Goal: Information Seeking & Learning: Learn about a topic

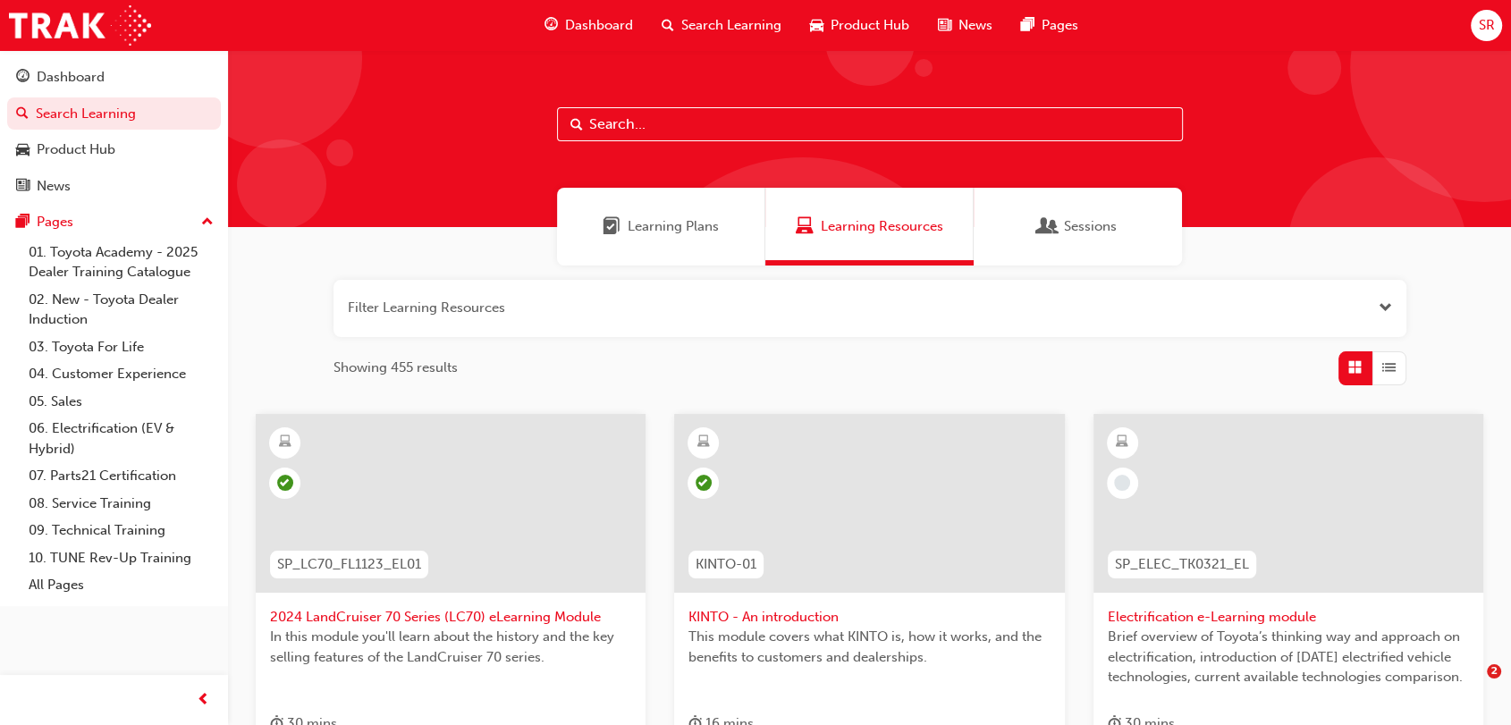
click at [622, 124] on input "text" at bounding box center [870, 124] width 626 height 34
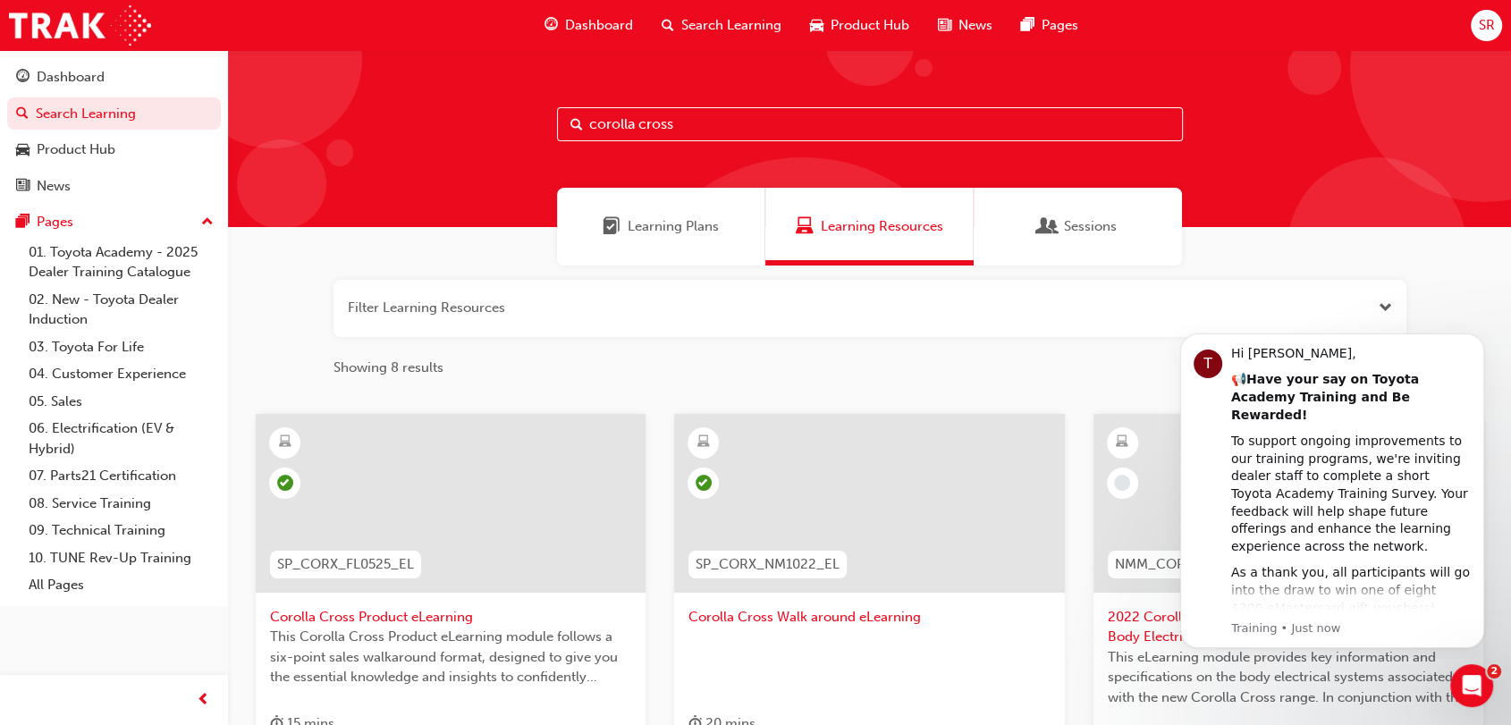
type input "corolla cross"
click at [508, 532] on div at bounding box center [451, 503] width 390 height 179
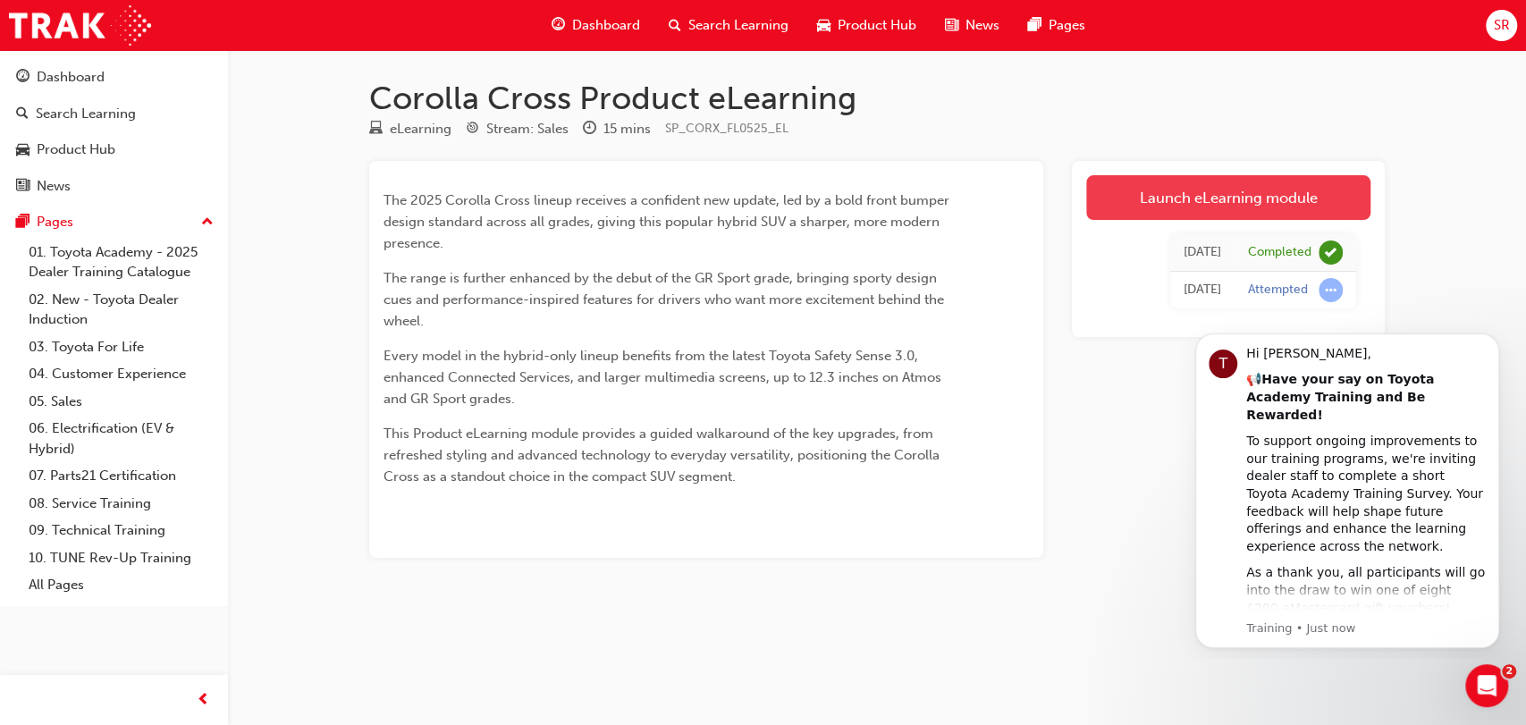
click at [1151, 180] on link "Launch eLearning module" at bounding box center [1228, 197] width 284 height 45
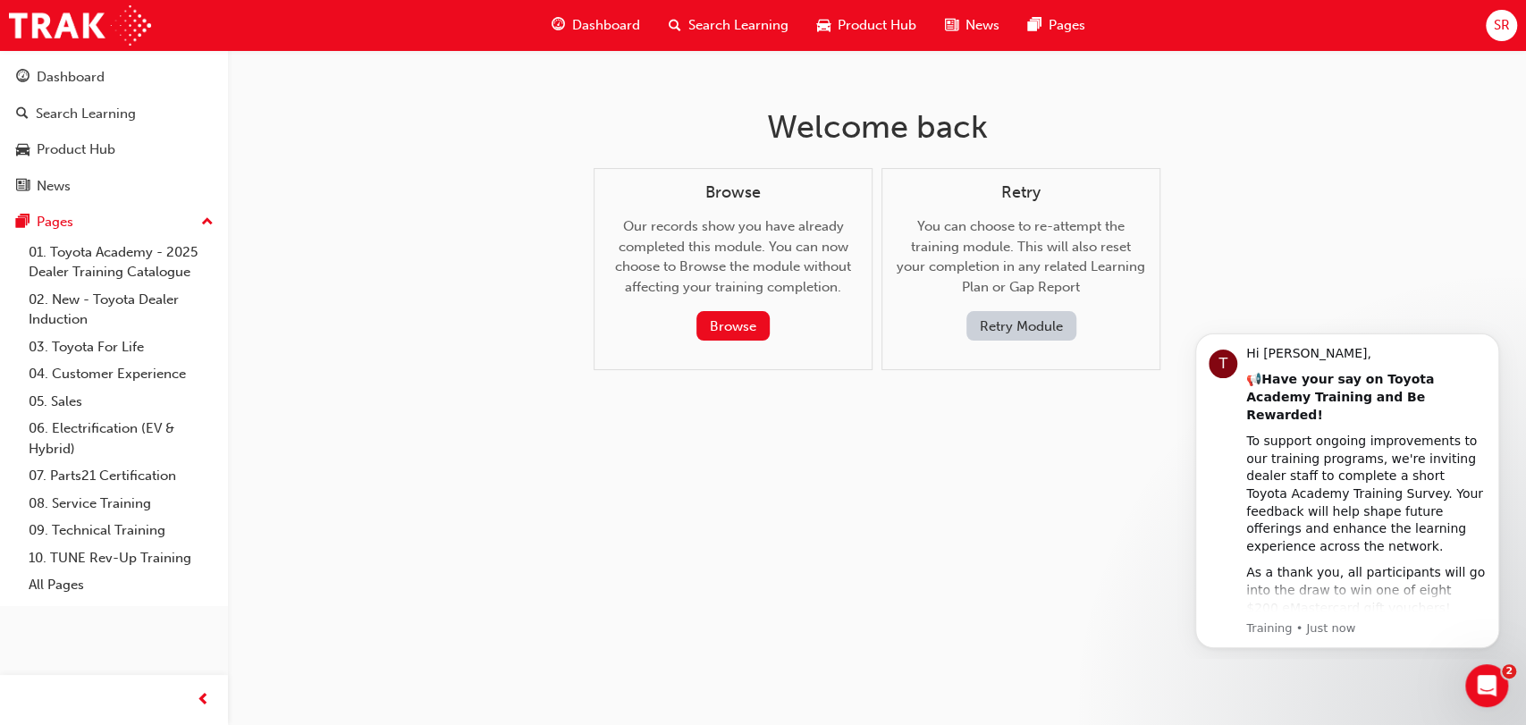
click at [987, 327] on button "Retry Module" at bounding box center [1021, 325] width 110 height 29
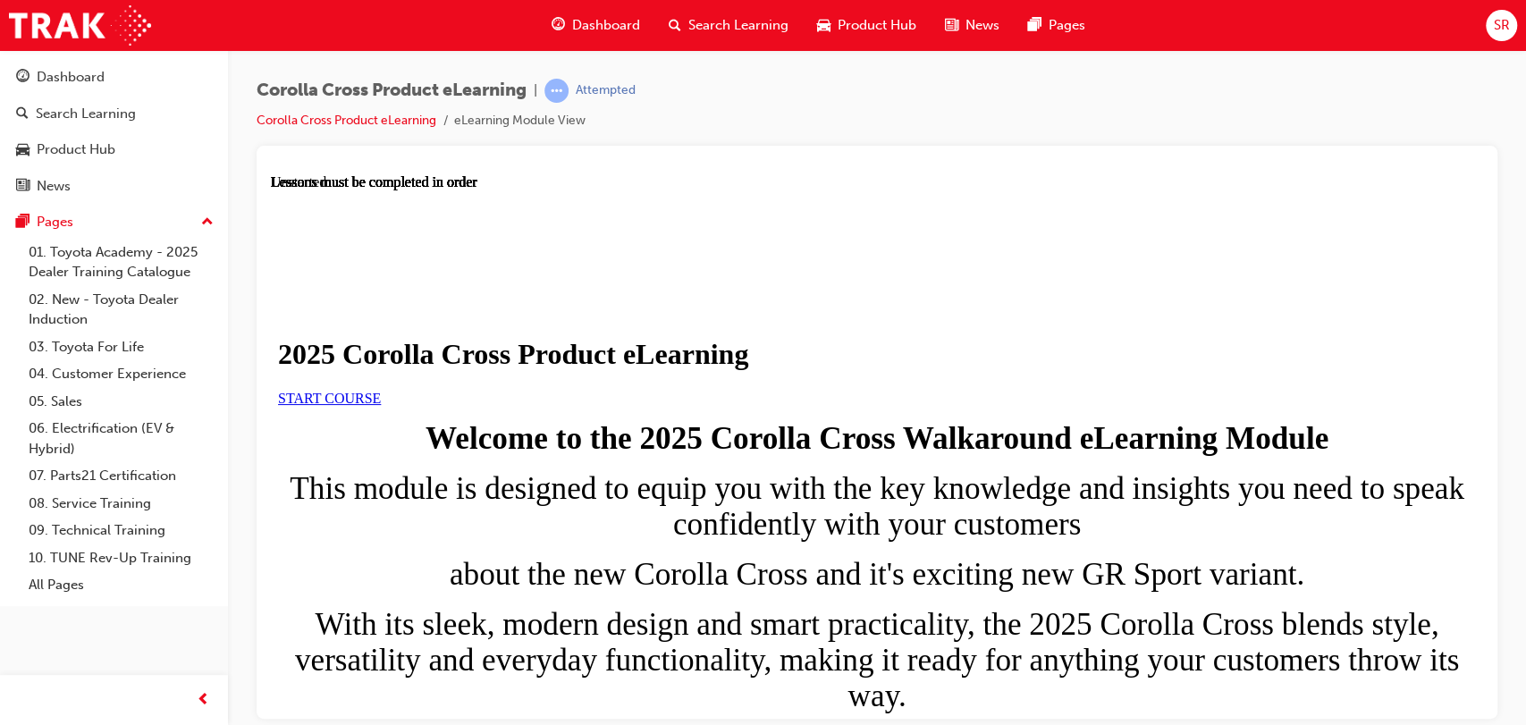
scroll to position [201, 0]
click at [381, 390] on span "START COURSE" at bounding box center [329, 397] width 103 height 15
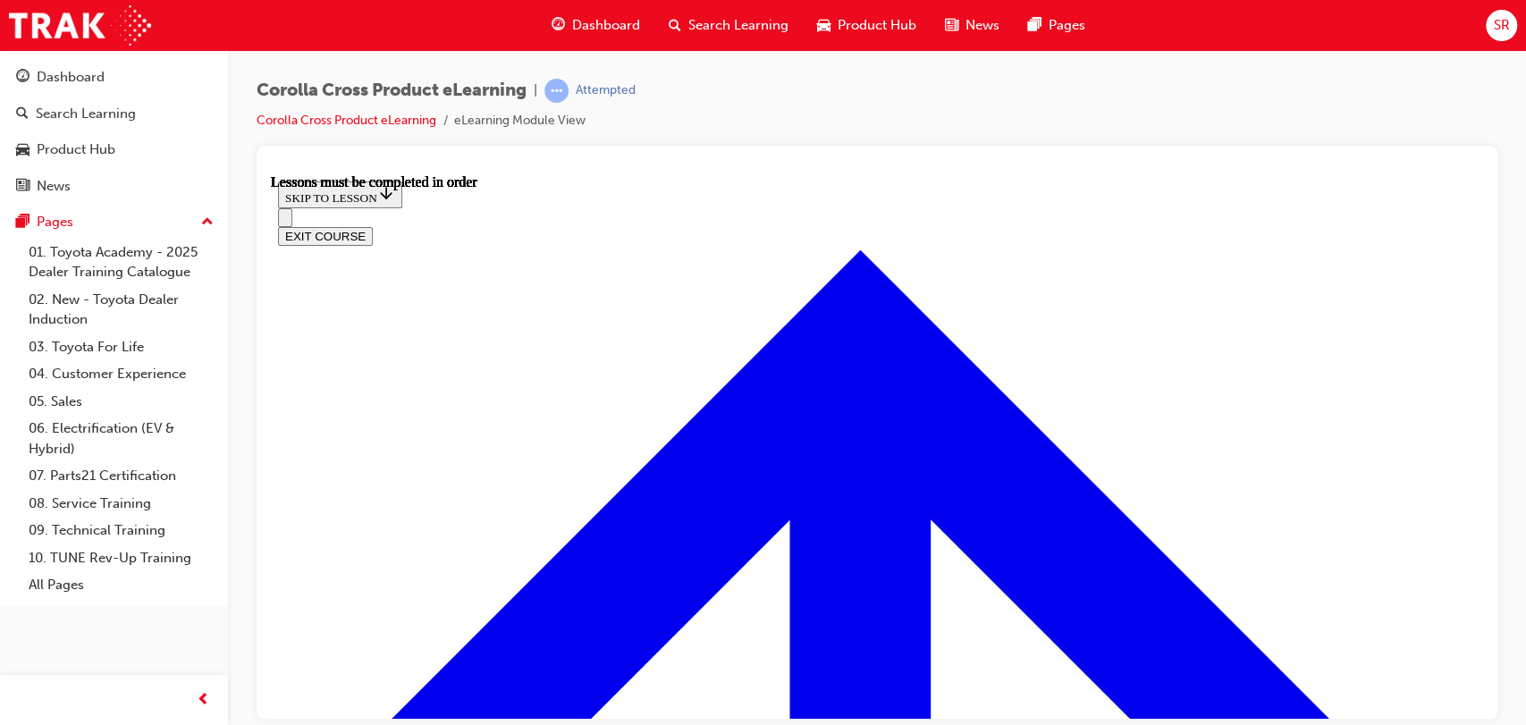
scroll to position [1115, 0]
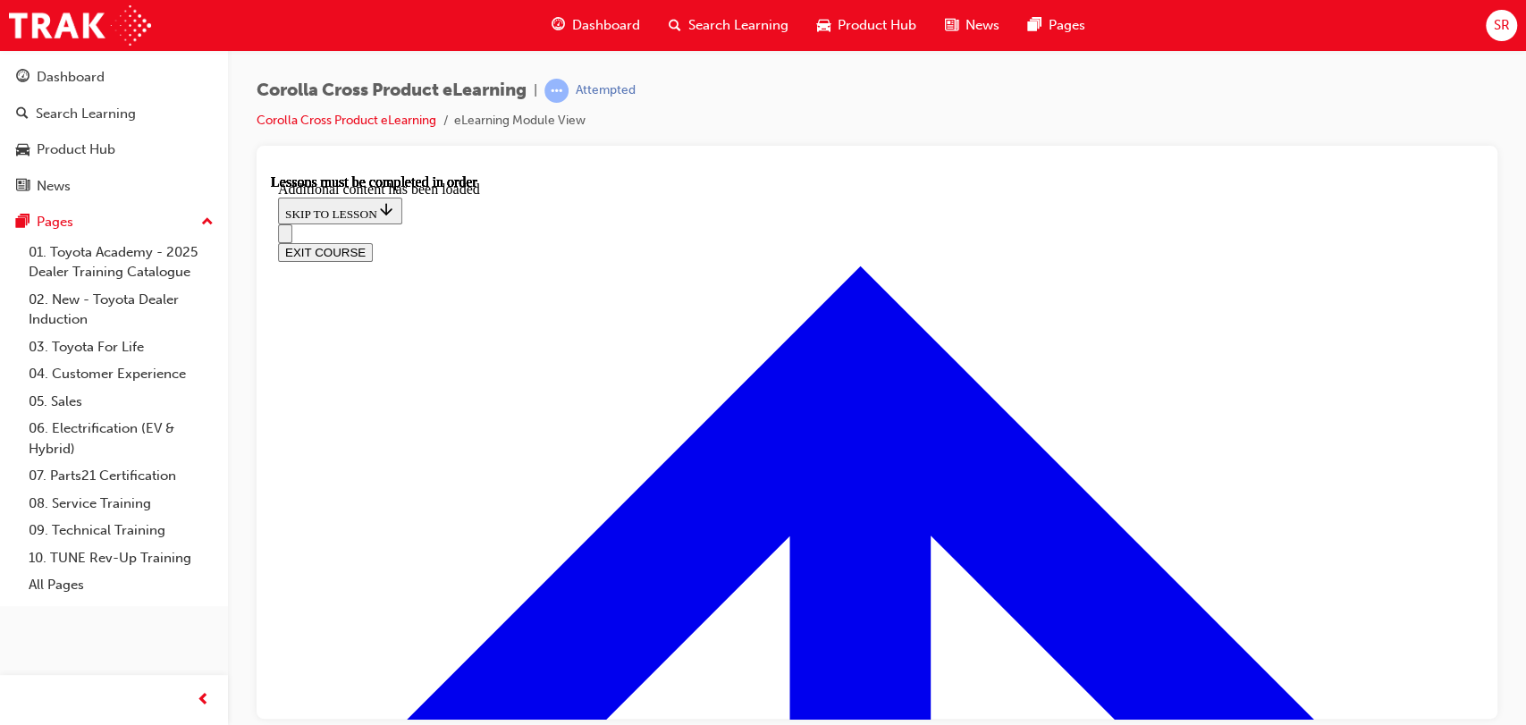
scroll to position [3075, 0]
drag, startPoint x: 788, startPoint y: 400, endPoint x: 837, endPoint y: 609, distance: 214.7
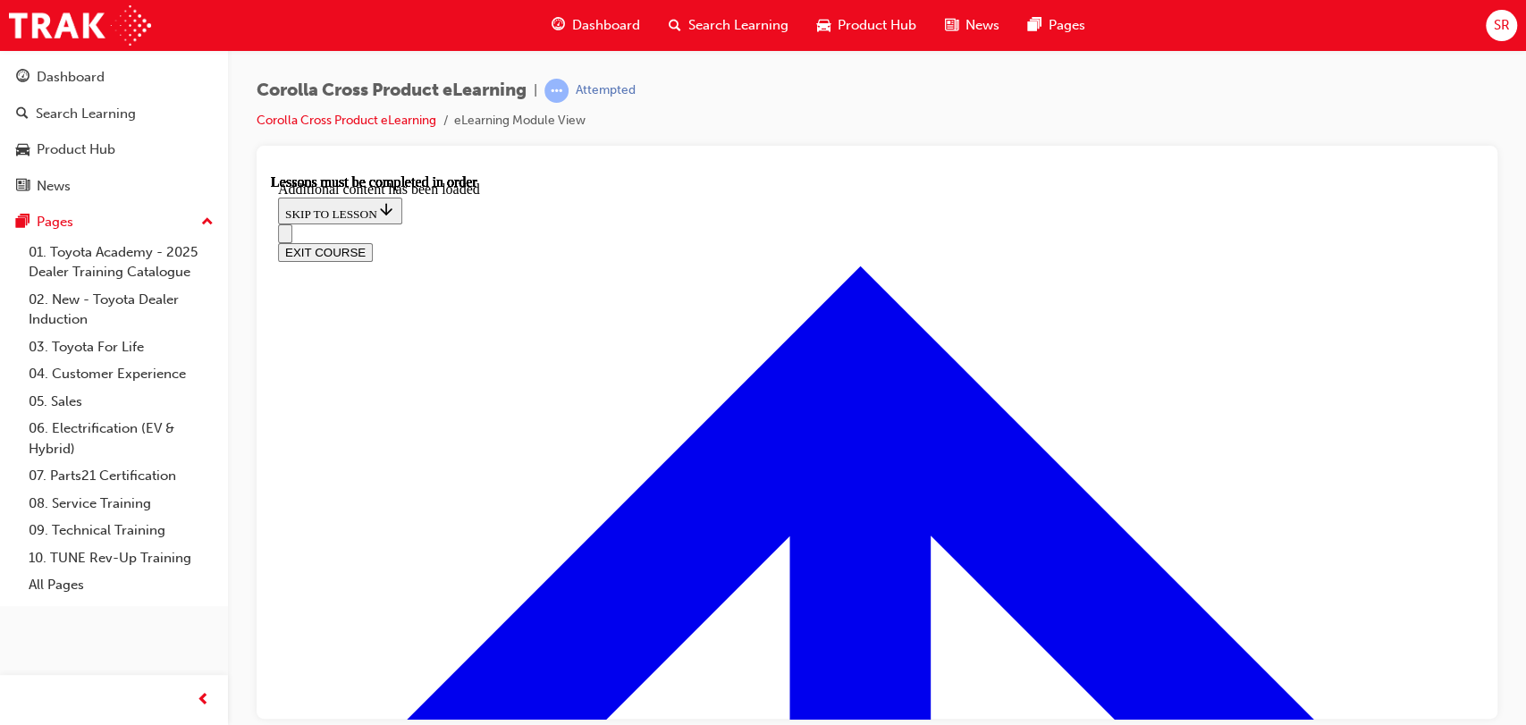
radio input "true"
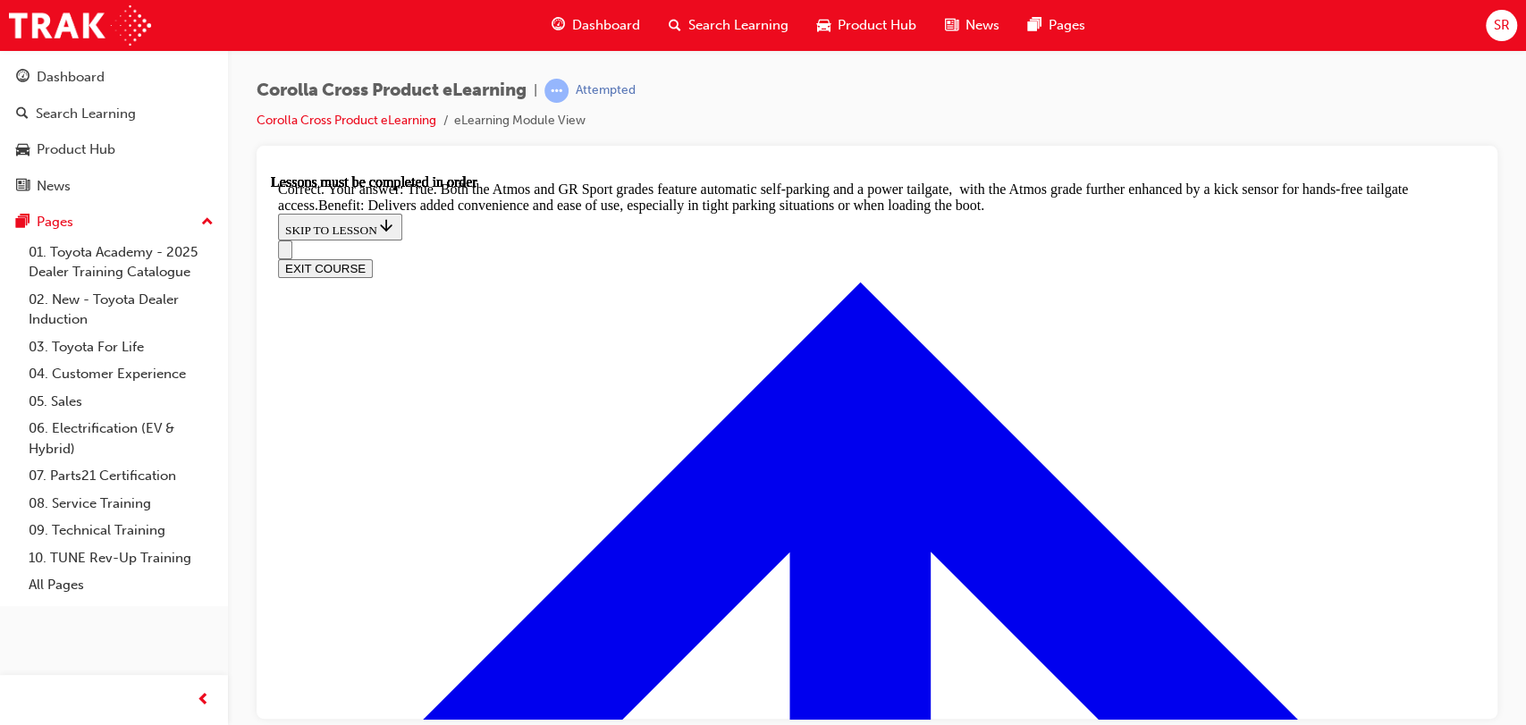
scroll to position [3945, 0]
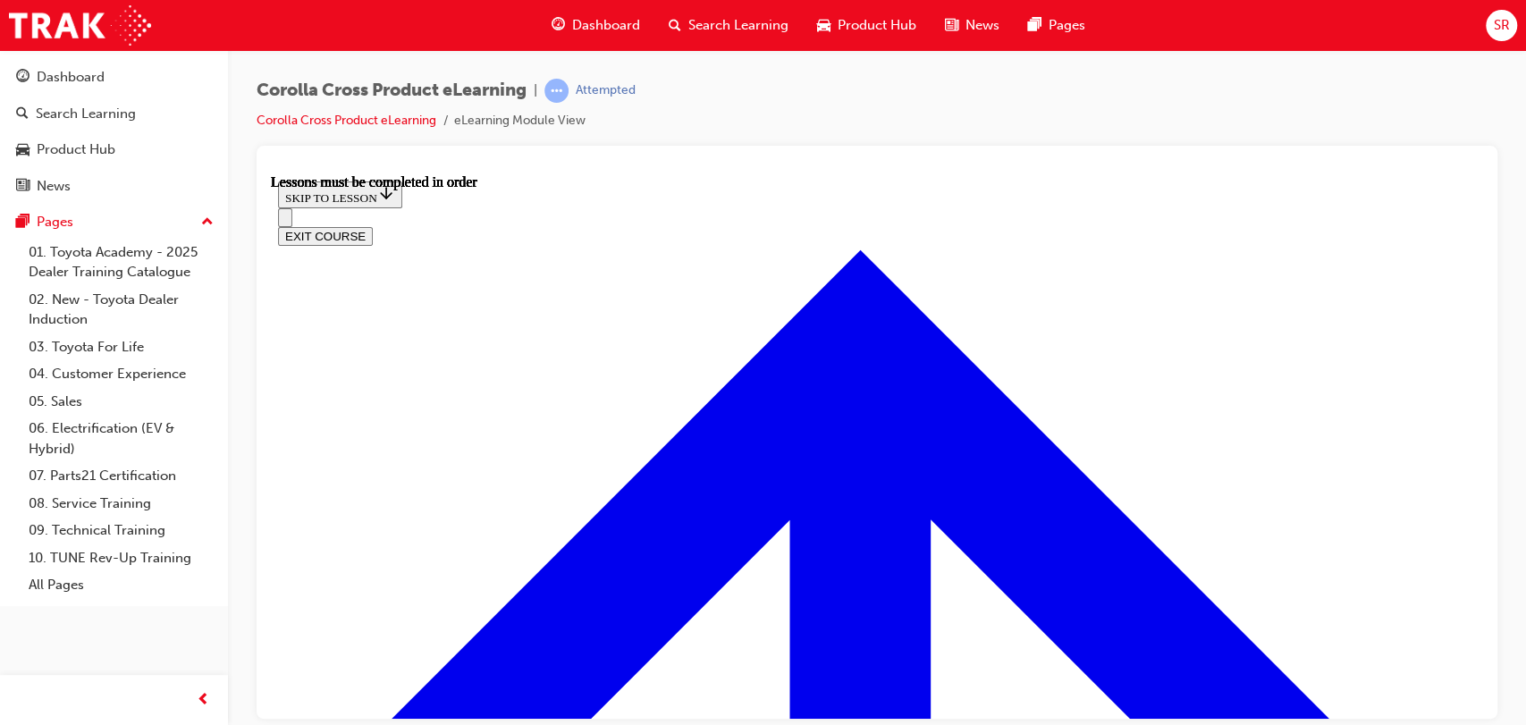
scroll to position [1542, 0]
drag, startPoint x: 1028, startPoint y: 420, endPoint x: 587, endPoint y: 402, distance: 441.0
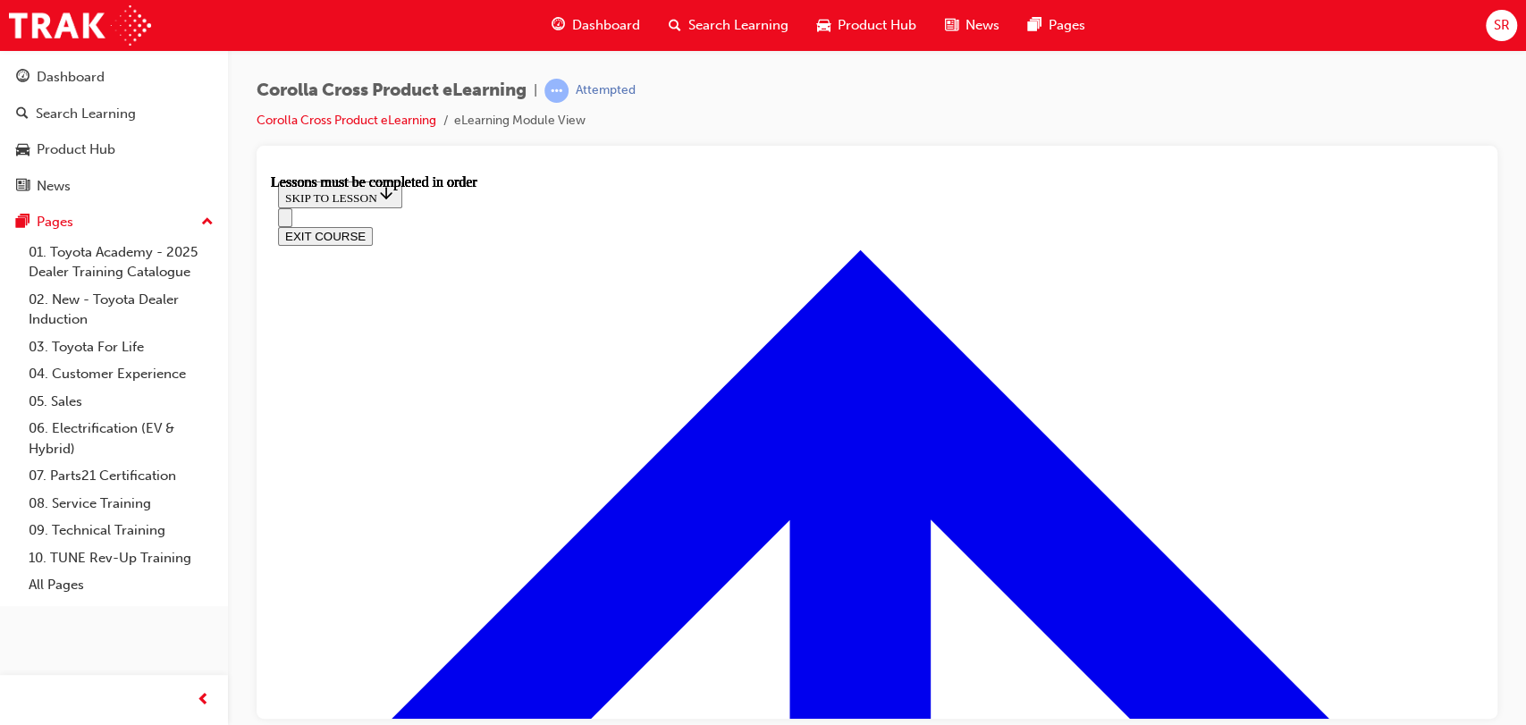
scroll to position [1486, 0]
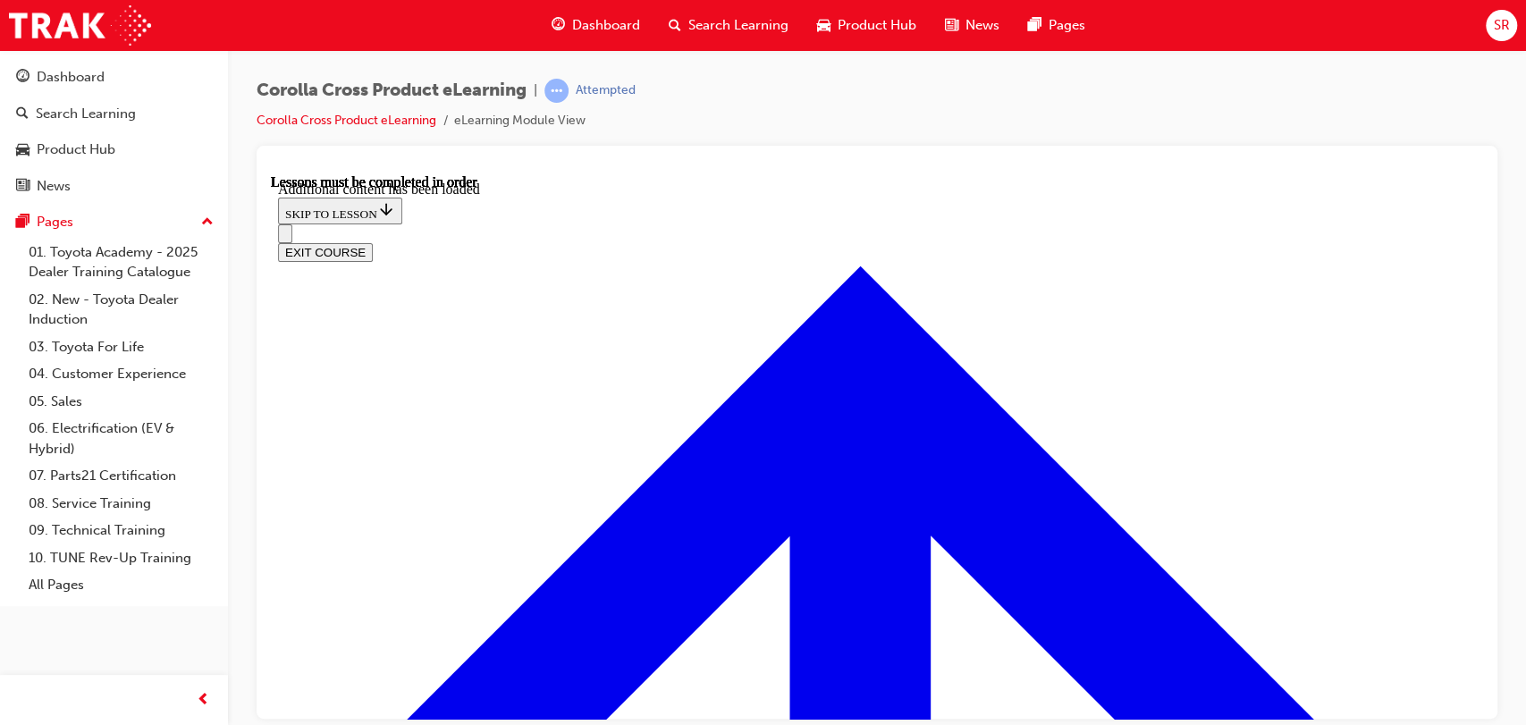
scroll to position [2563, 0]
radio input "true"
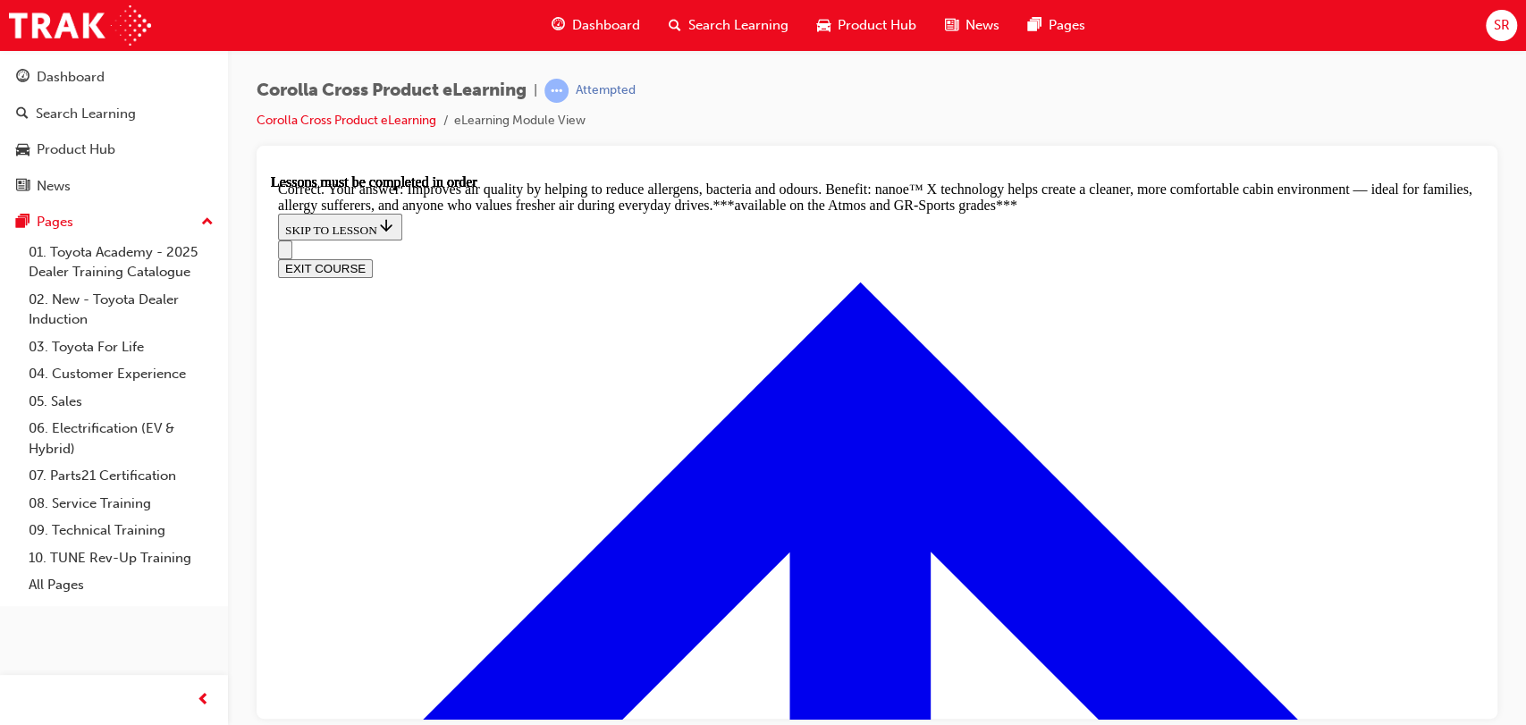
scroll to position [3497, 0]
radio input "true"
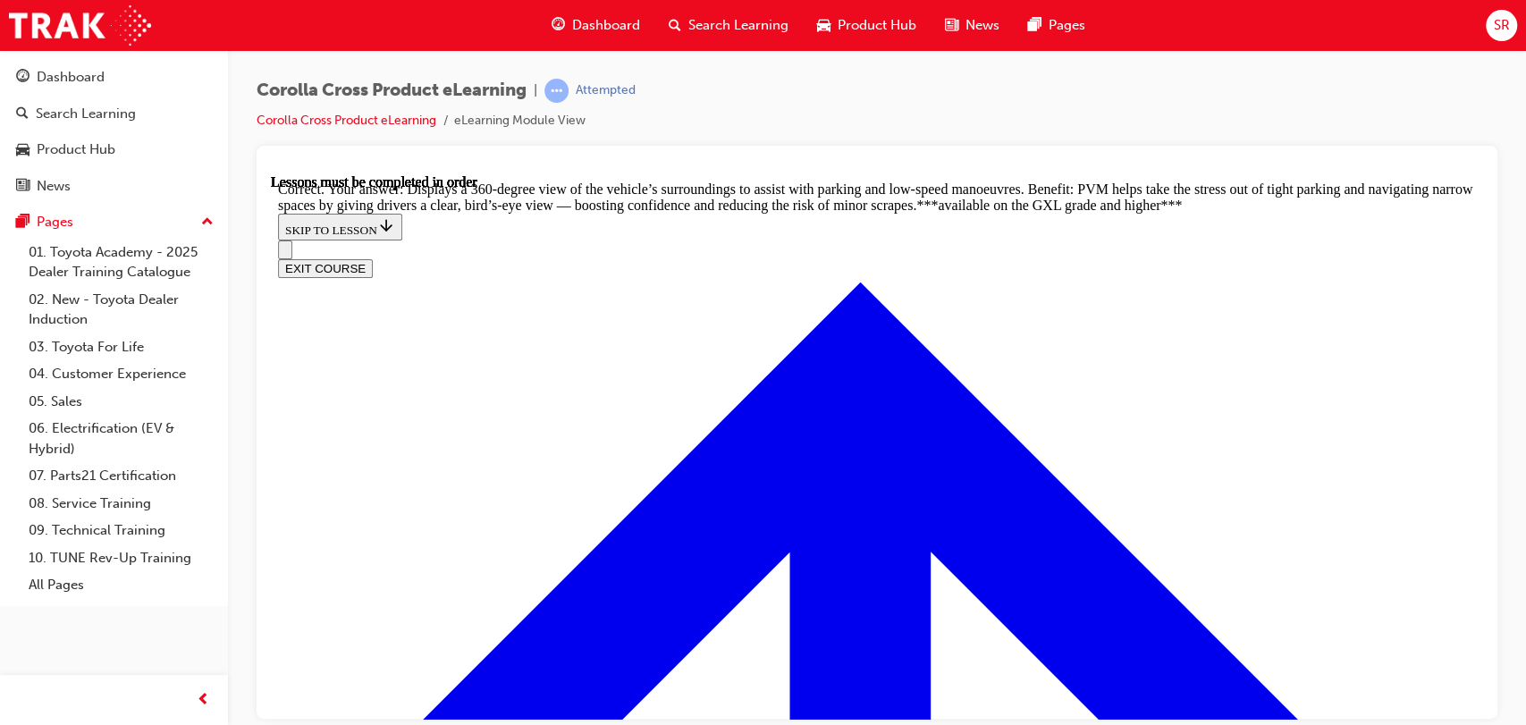
scroll to position [3987, 0]
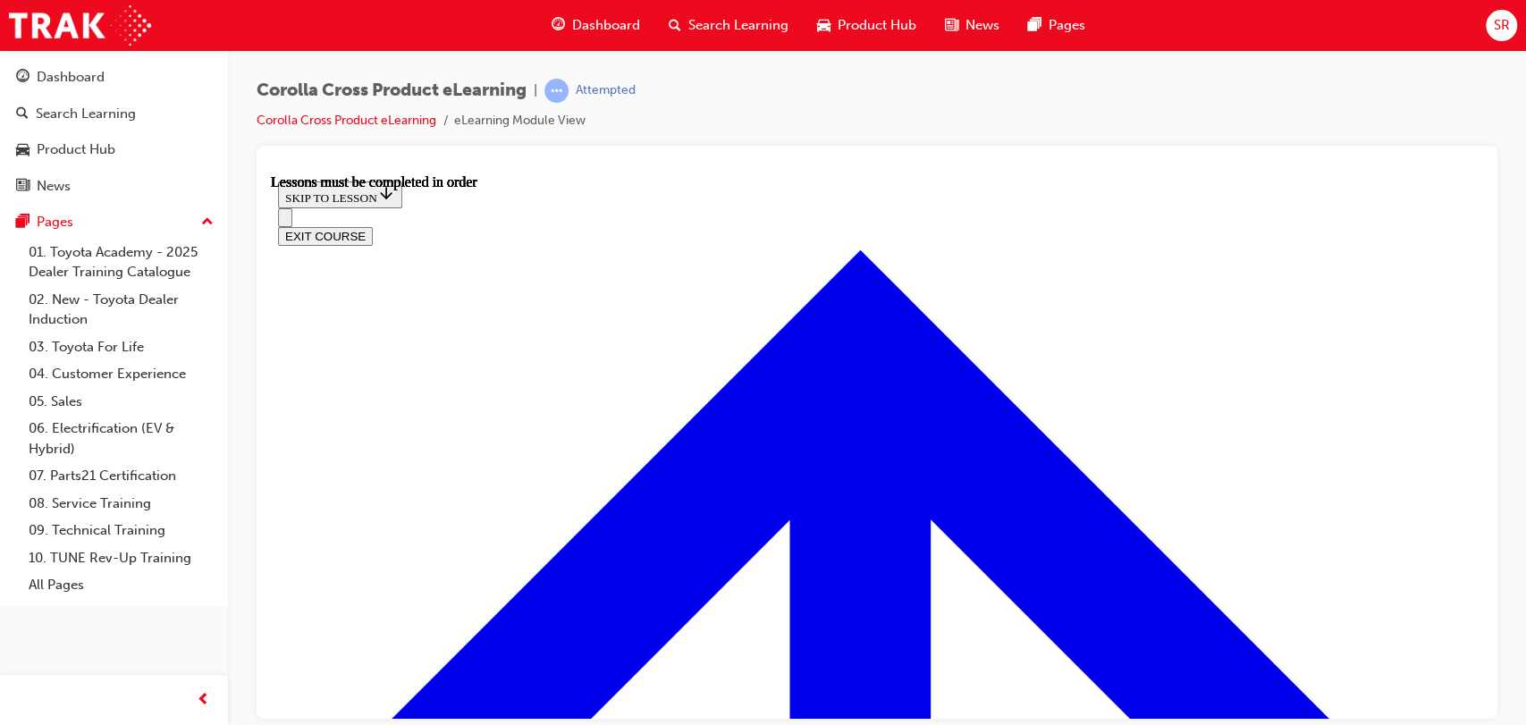
scroll to position [1532, 0]
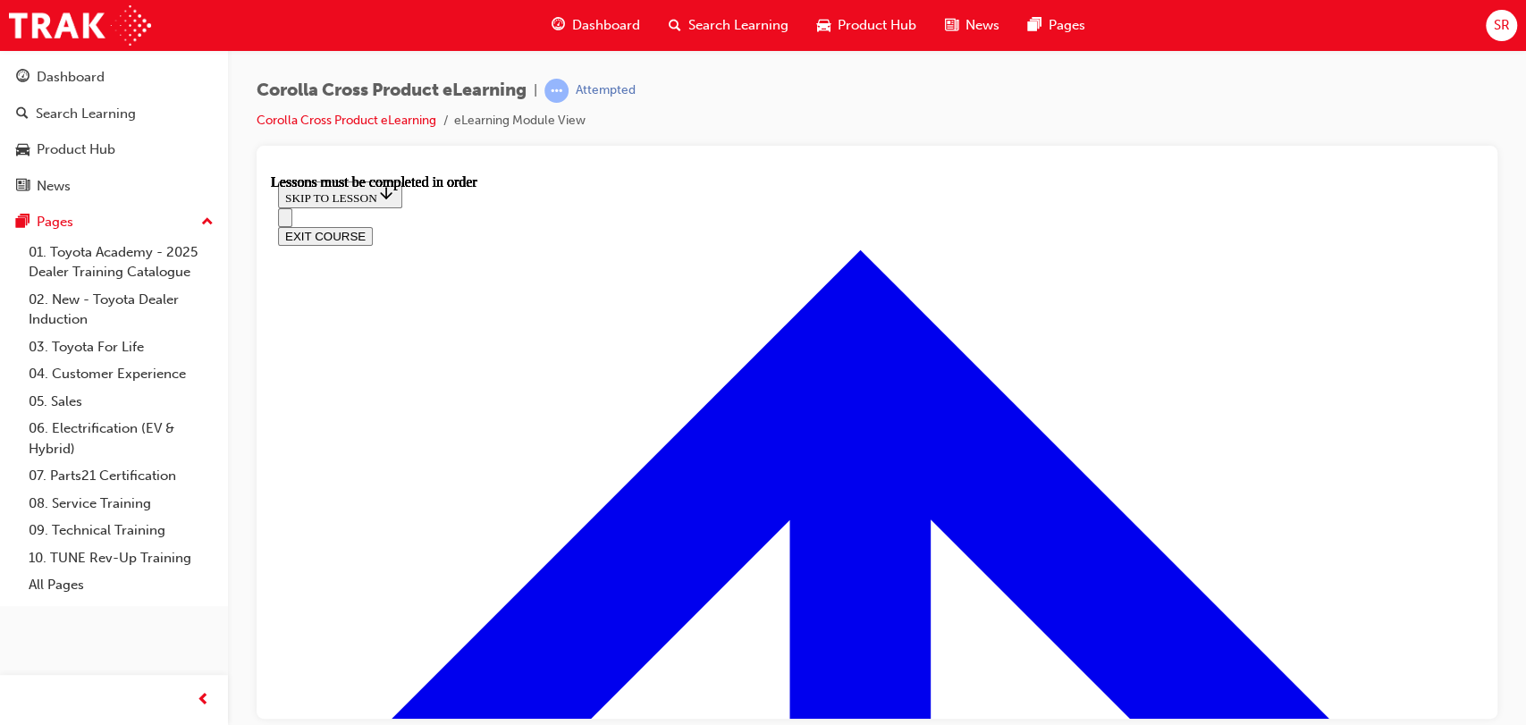
scroll to position [316, 0]
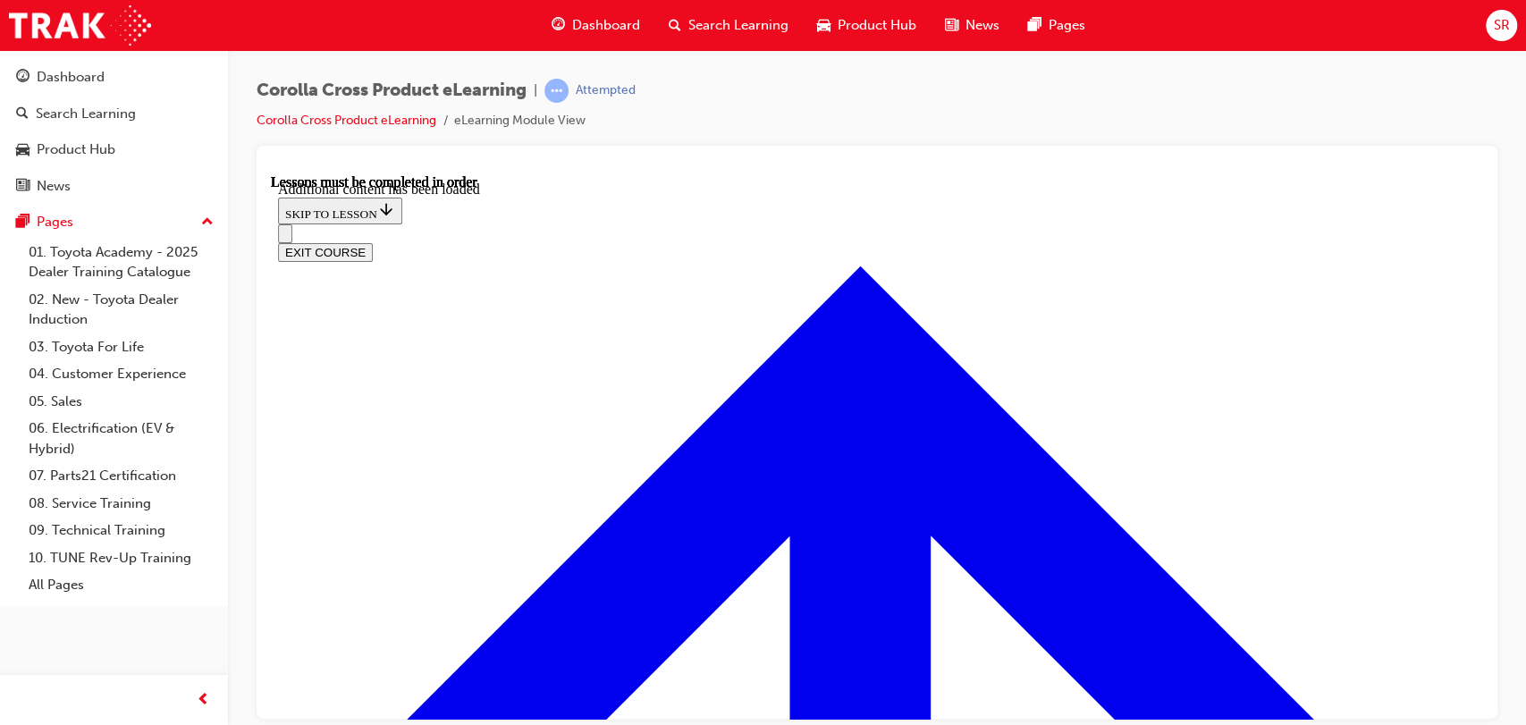
scroll to position [2577, 0]
radio input "true"
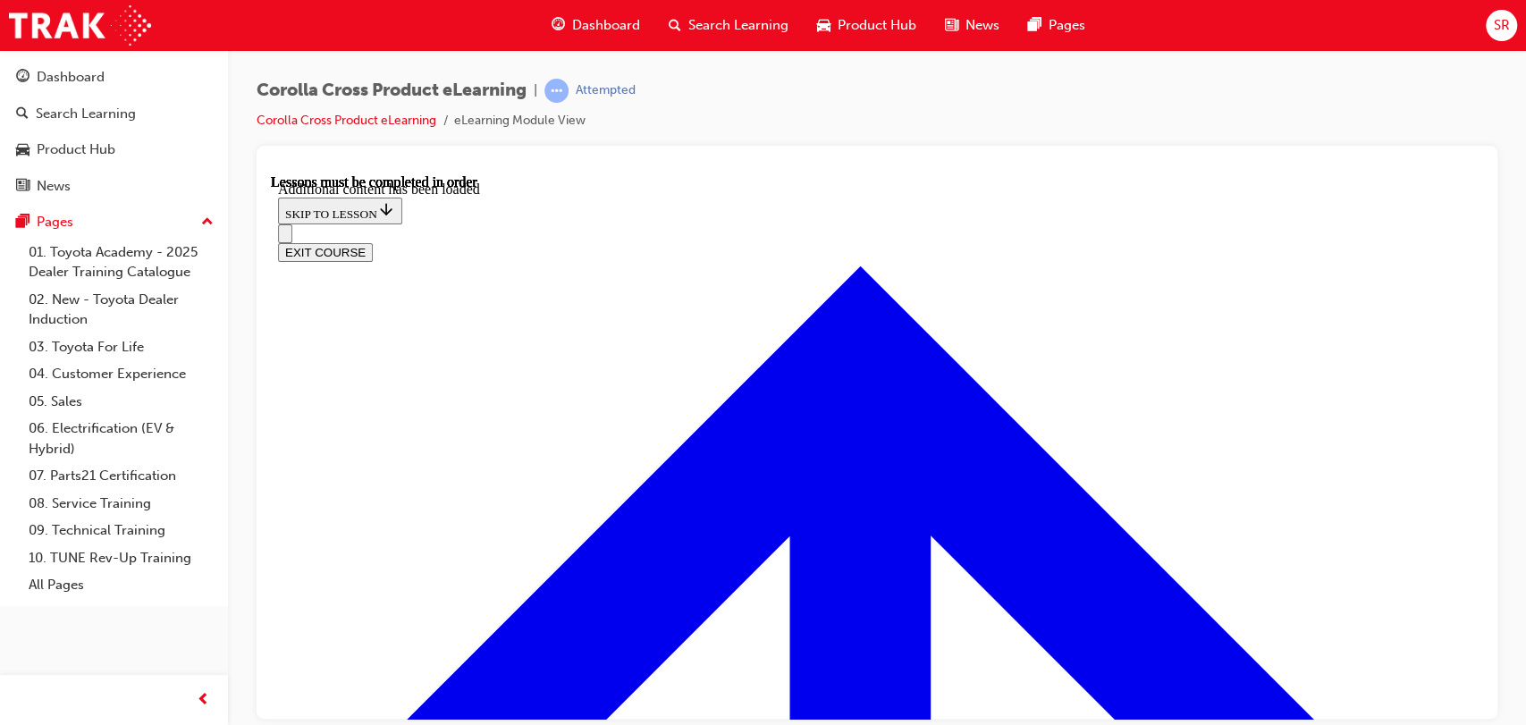
radio input "true"
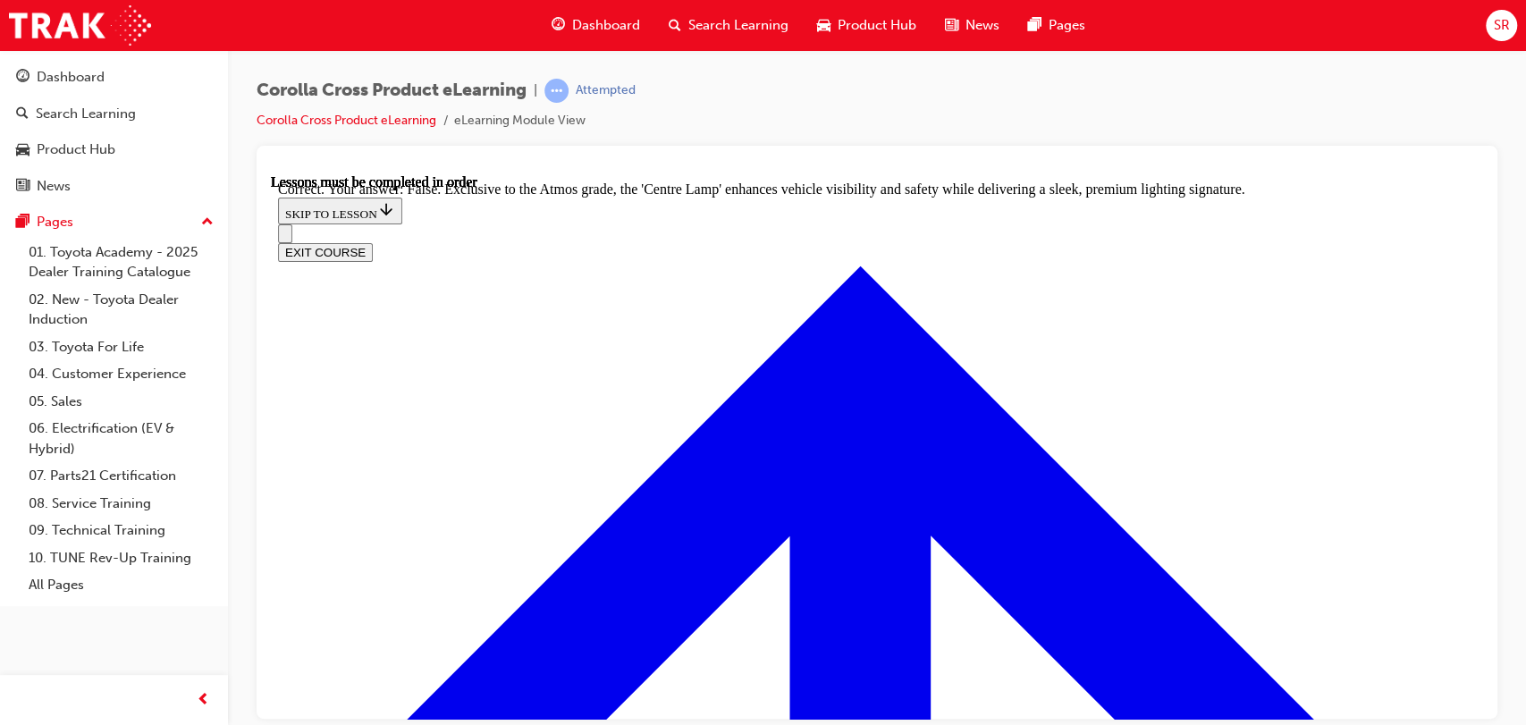
scroll to position [3130, 0]
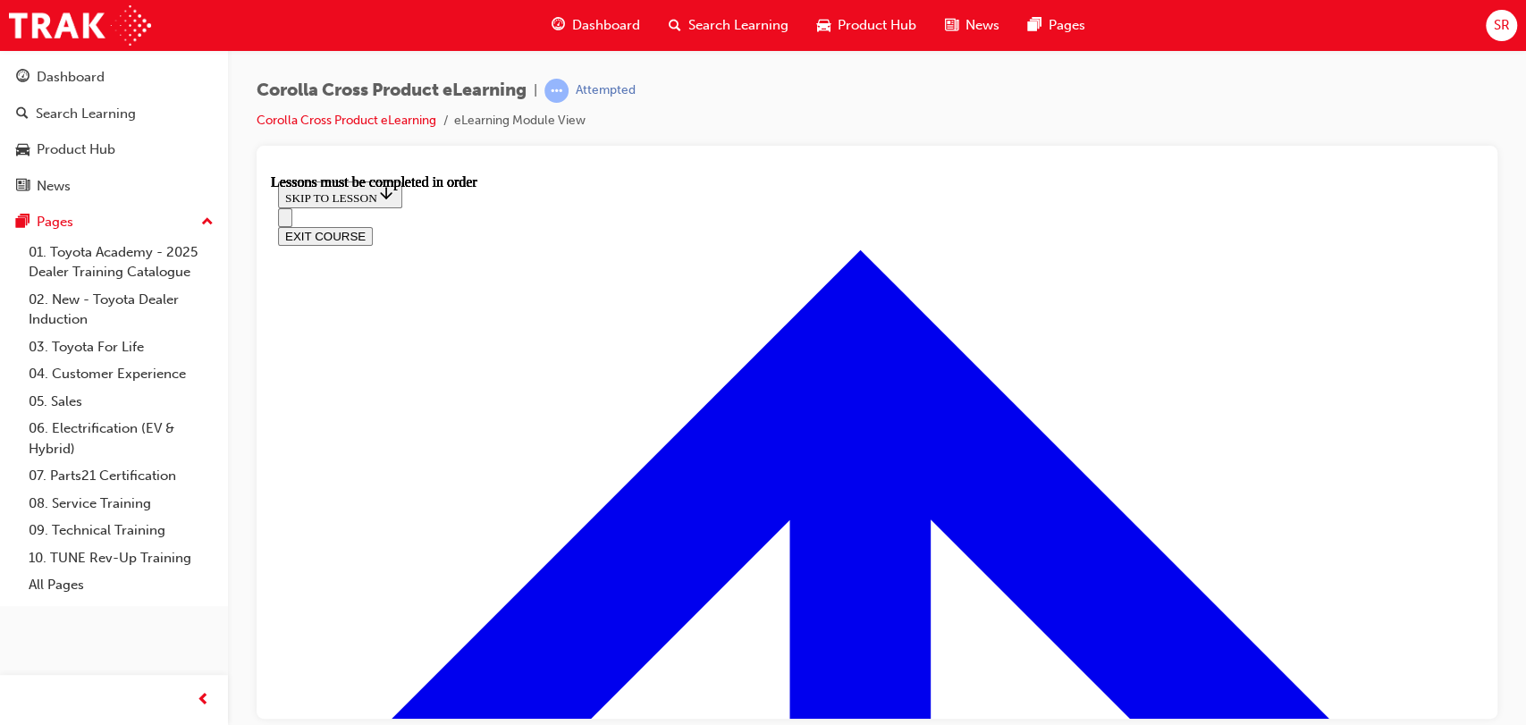
scroll to position [1474, 0]
click at [595, 35] on span "Dashboard" at bounding box center [606, 25] width 68 height 21
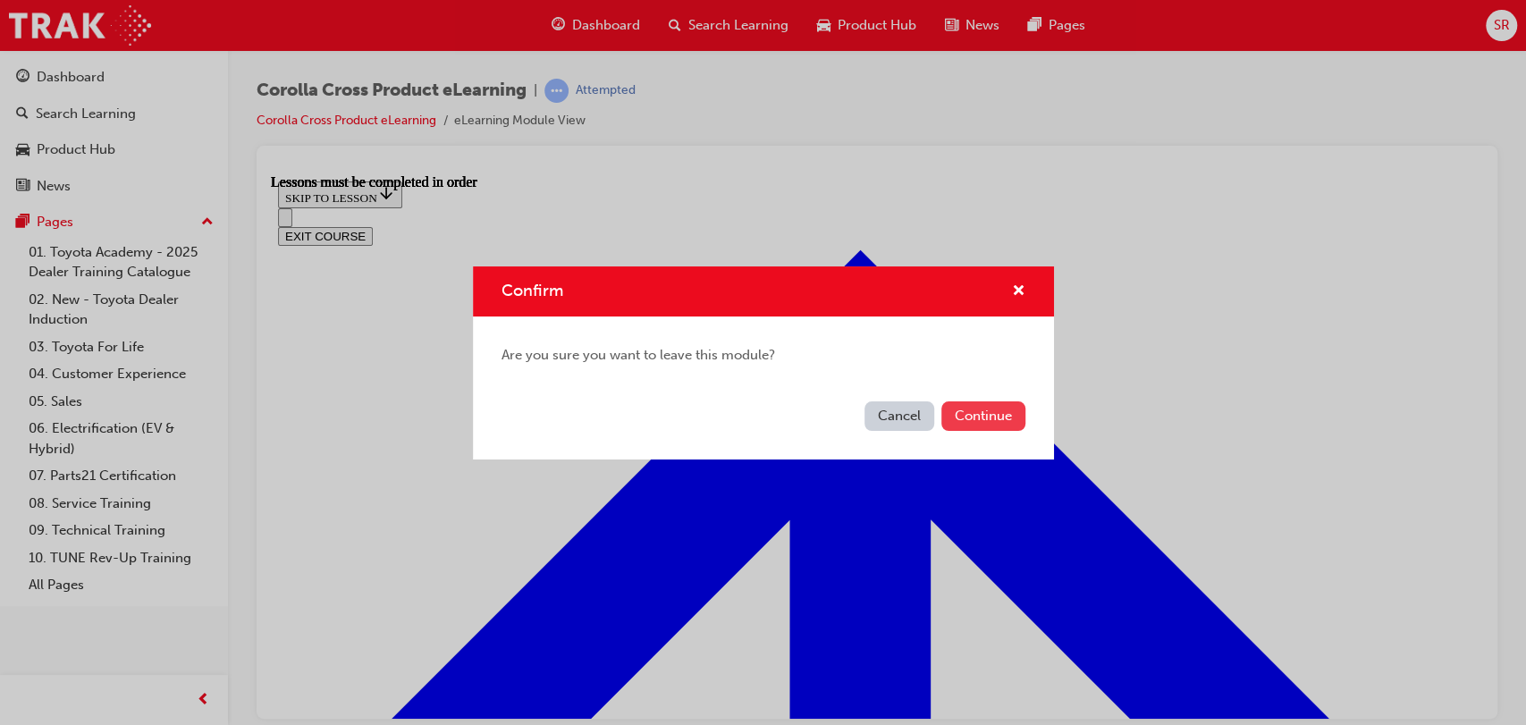
click at [1001, 407] on button "Continue" at bounding box center [983, 415] width 84 height 29
